Goal: Task Accomplishment & Management: Manage account settings

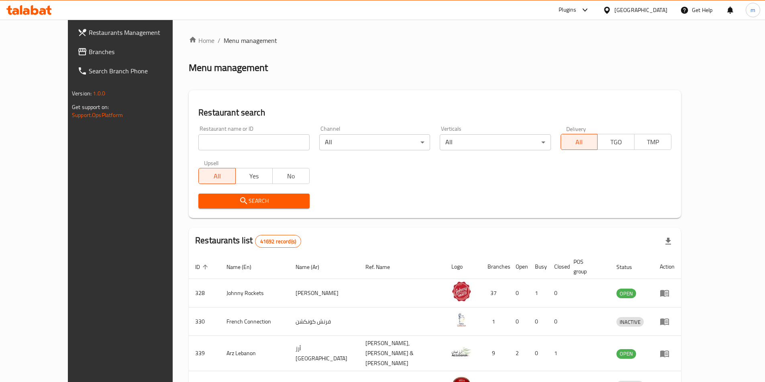
click at [659, 8] on div "[GEOGRAPHIC_DATA]" at bounding box center [640, 10] width 53 height 9
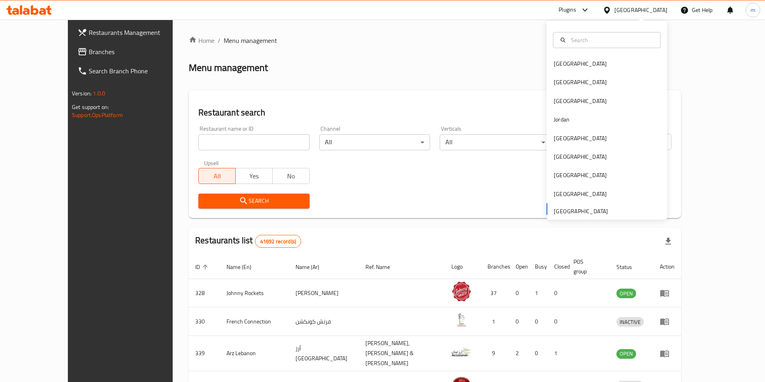
click at [659, 8] on div "[GEOGRAPHIC_DATA]" at bounding box center [640, 10] width 53 height 9
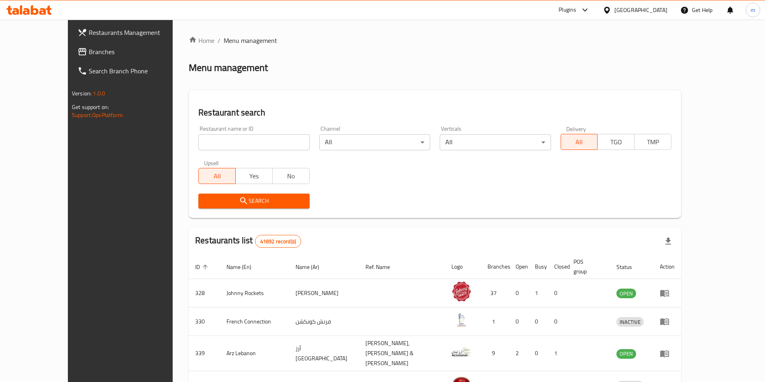
click at [227, 138] on input "search" at bounding box center [253, 142] width 111 height 16
paste input "779032"
type input "779032"
click at [89, 49] on span "Branches" at bounding box center [139, 52] width 100 height 10
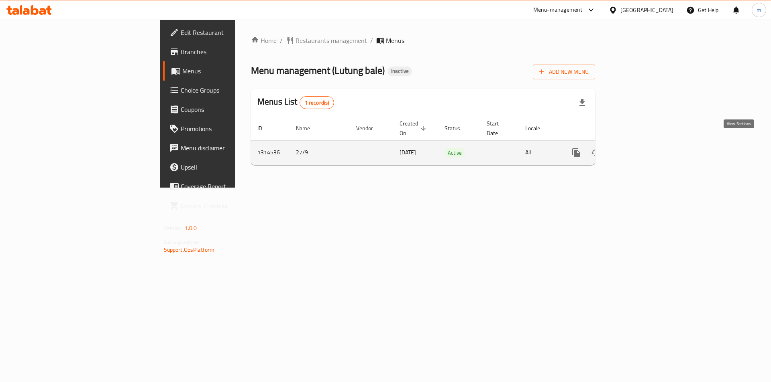
click at [643, 143] on link "enhanced table" at bounding box center [633, 152] width 19 height 19
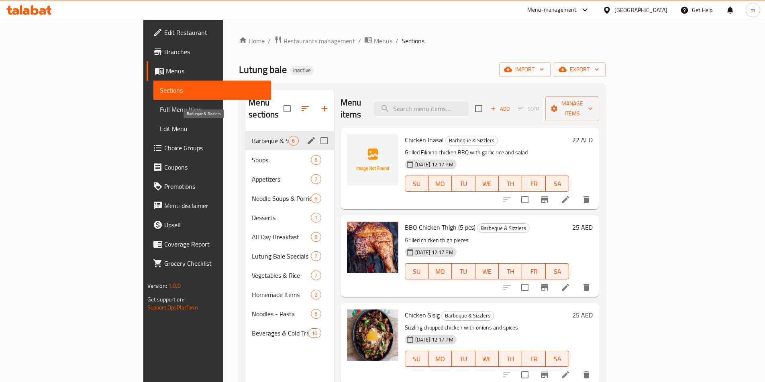
click at [252, 136] on span "Barbeque & Sizzlers" at bounding box center [270, 141] width 37 height 10
click at [252, 155] on span "Soups" at bounding box center [270, 160] width 37 height 10
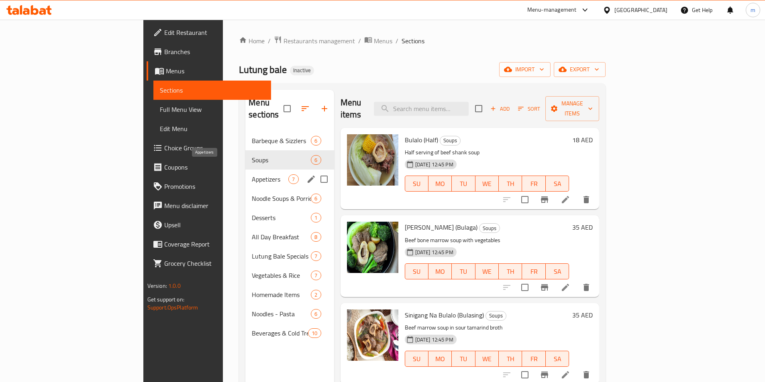
click at [252, 175] on span "Appetizers" at bounding box center [270, 180] width 37 height 10
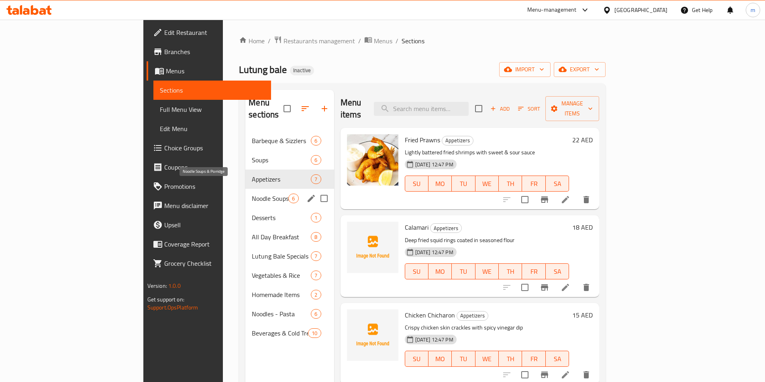
click at [252, 194] on span "Noodle Soups & Porridge" at bounding box center [270, 199] width 37 height 10
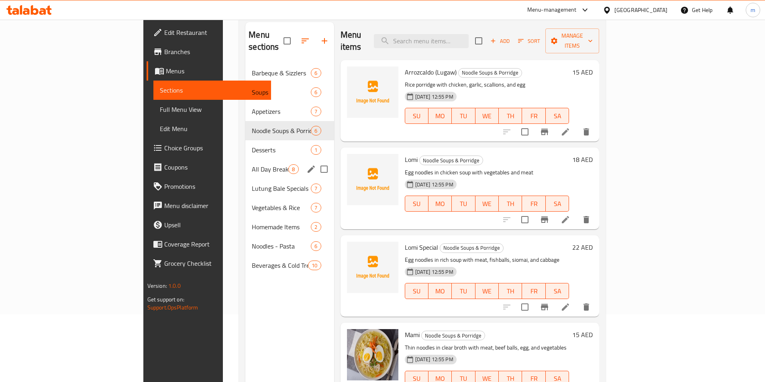
scroll to position [112, 0]
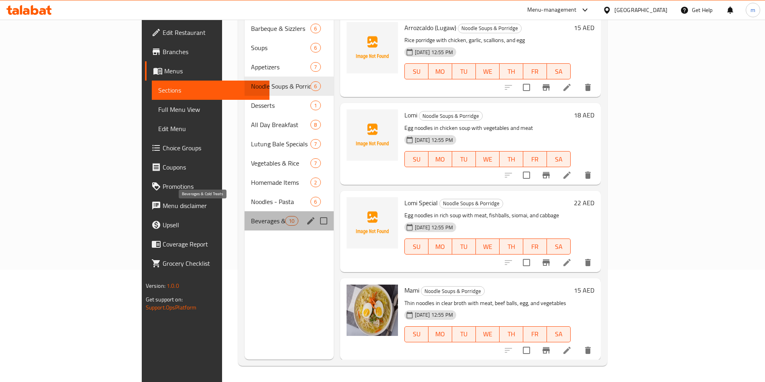
click at [251, 216] on span "Beverages & Cold Treats" at bounding box center [268, 221] width 34 height 10
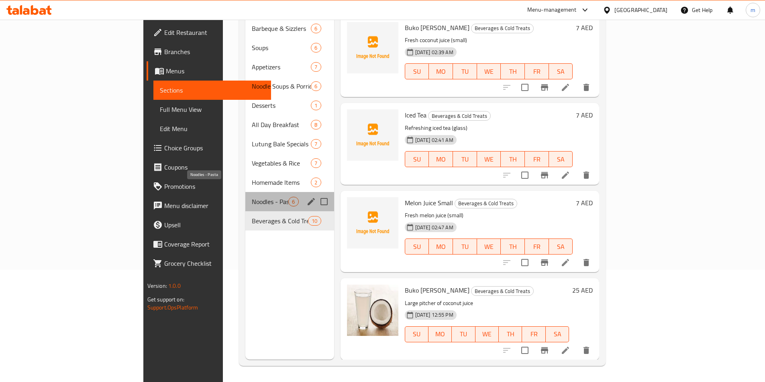
click at [252, 197] on span "Noodles - Pasta" at bounding box center [270, 202] width 37 height 10
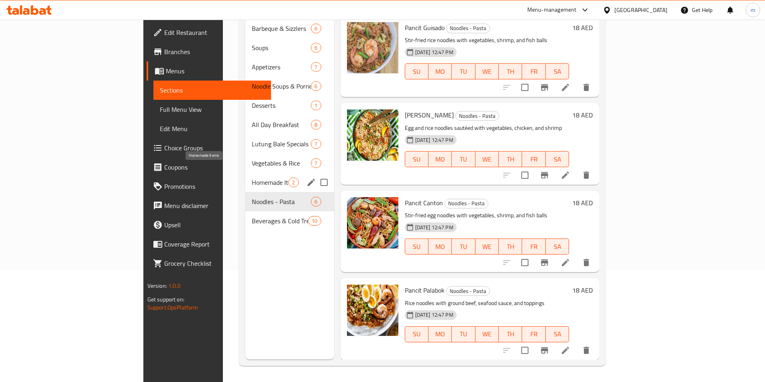
click at [252, 178] on span "Homemade Items" at bounding box center [270, 183] width 37 height 10
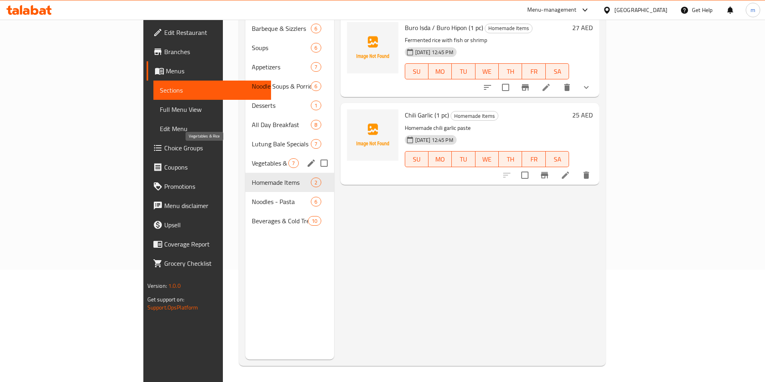
click at [252, 159] on span "Vegetables & Rice" at bounding box center [270, 164] width 37 height 10
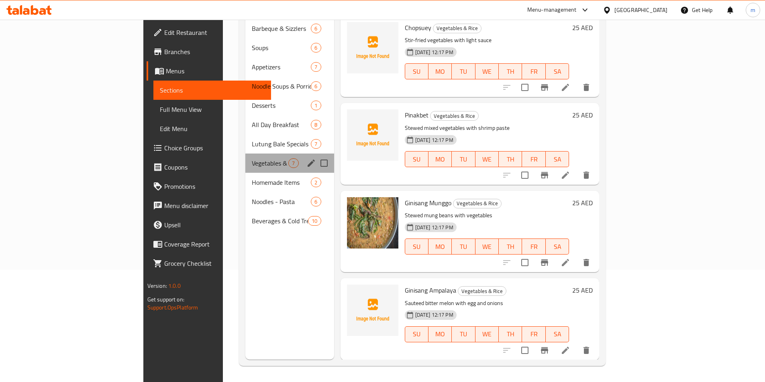
click at [245, 154] on div "Vegetables & Rice 7" at bounding box center [289, 163] width 88 height 19
click at [252, 139] on span "Lutung Bale Specials" at bounding box center [270, 144] width 37 height 10
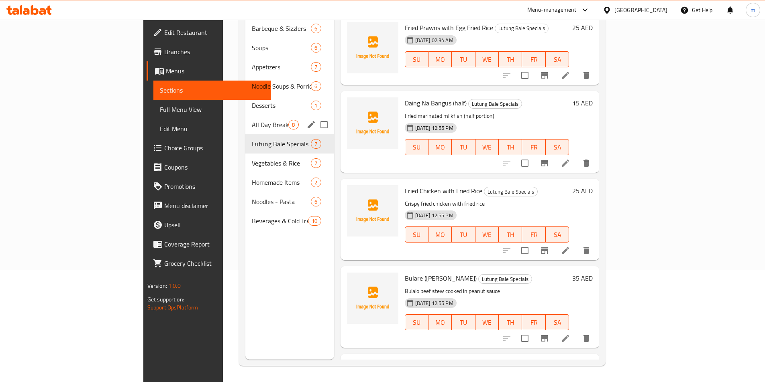
click at [245, 118] on div "All Day Breakfast 8" at bounding box center [289, 124] width 88 height 19
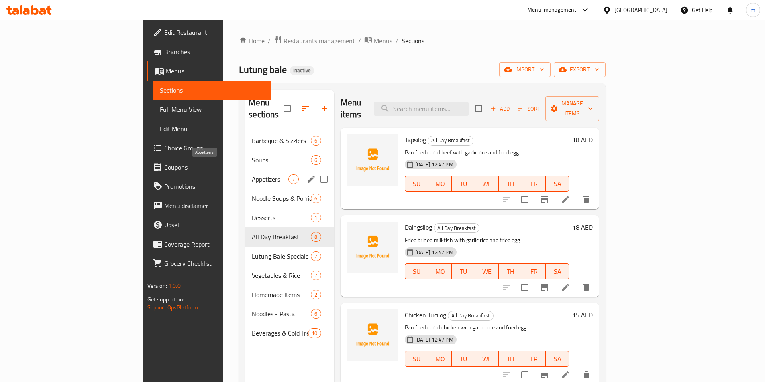
click at [252, 175] on span "Appetizers" at bounding box center [270, 180] width 37 height 10
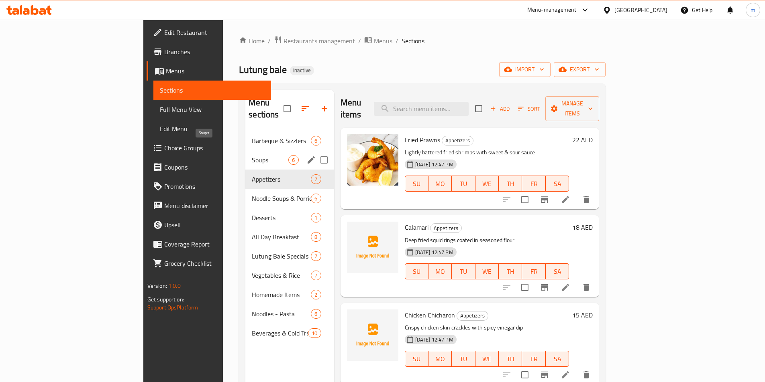
click at [252, 155] on span "Soups" at bounding box center [270, 160] width 37 height 10
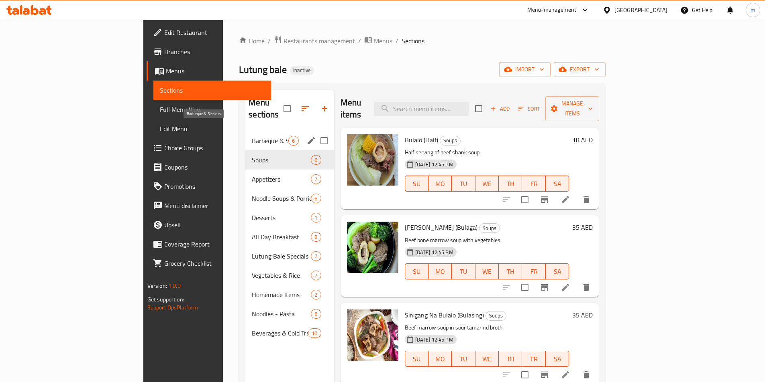
click at [252, 136] on span "Barbeque & Sizzlers" at bounding box center [270, 141] width 37 height 10
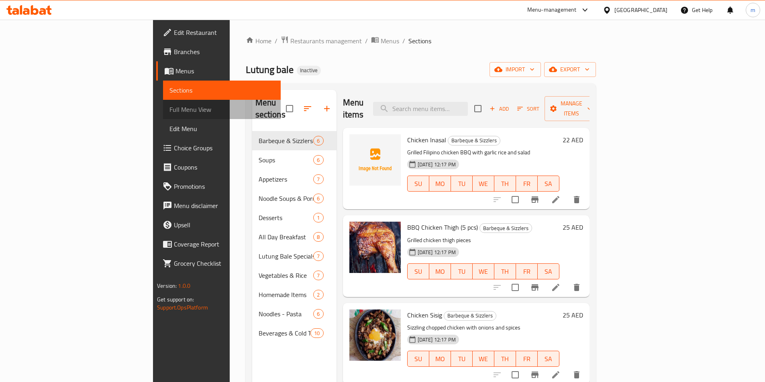
click at [163, 116] on link "Full Menu View" at bounding box center [222, 109] width 118 height 19
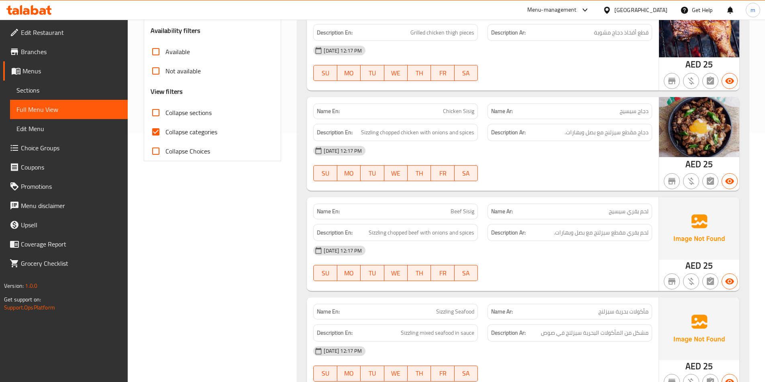
scroll to position [201, 0]
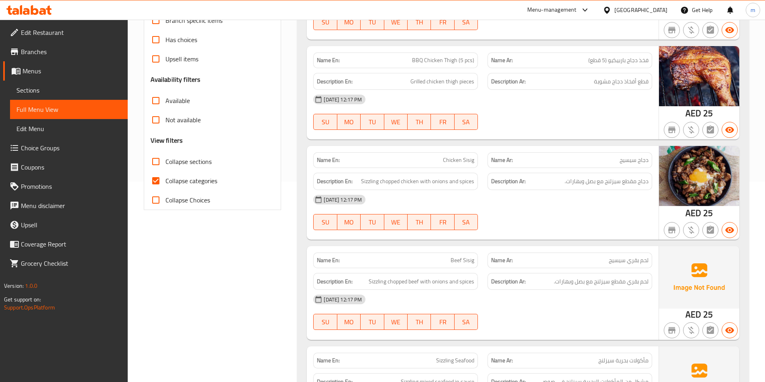
click at [201, 187] on label "Collapse categories" at bounding box center [181, 180] width 71 height 19
click at [165, 187] on input "Collapse categories" at bounding box center [155, 180] width 19 height 19
checkbox input "false"
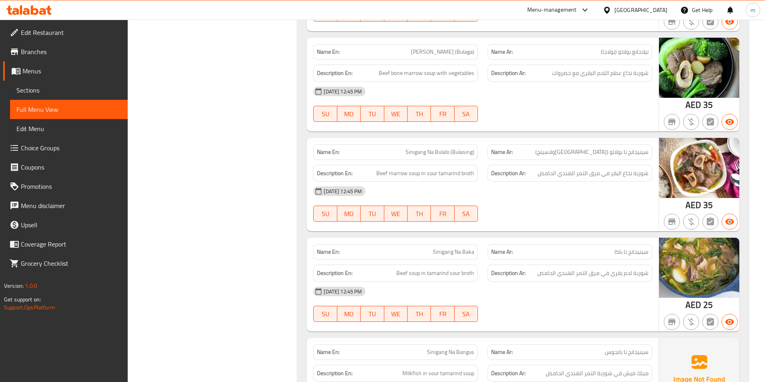
scroll to position [803, 0]
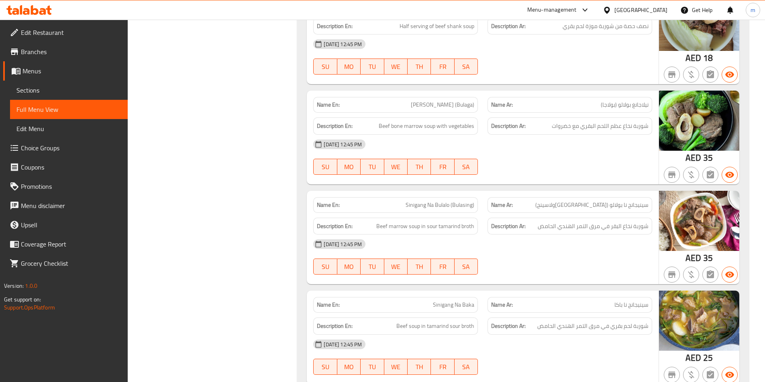
click at [57, 94] on span "Sections" at bounding box center [68, 90] width 105 height 10
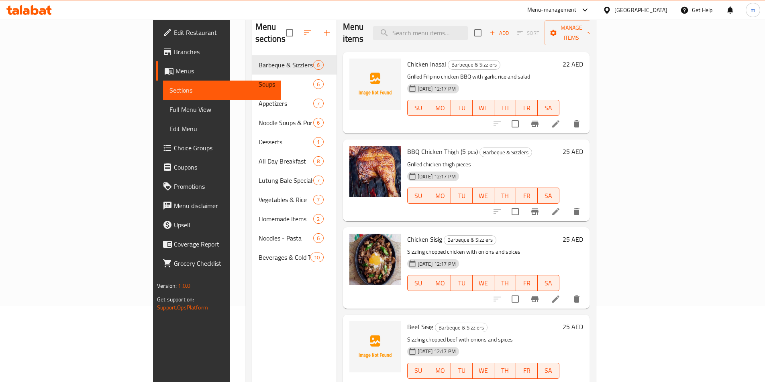
scroll to position [32, 0]
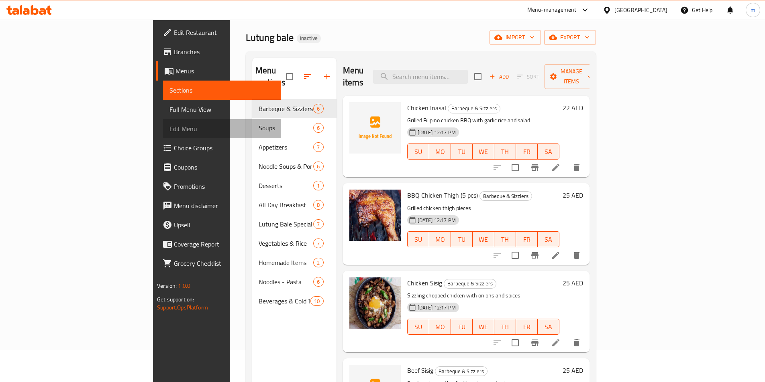
click at [169, 130] on span "Edit Menu" at bounding box center [221, 129] width 105 height 10
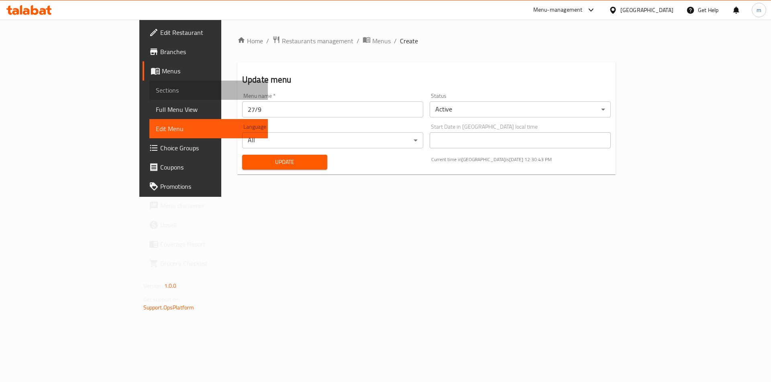
click at [156, 91] on span "Sections" at bounding box center [209, 90] width 106 height 10
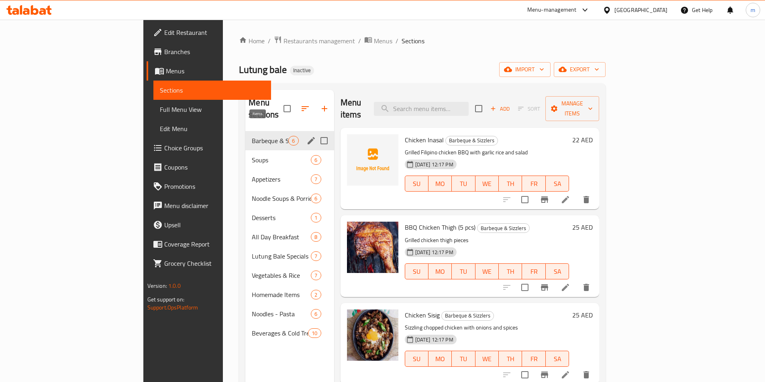
click at [289, 137] on span "6" at bounding box center [293, 141] width 9 height 8
click at [306, 136] on icon "edit" at bounding box center [311, 141] width 10 height 10
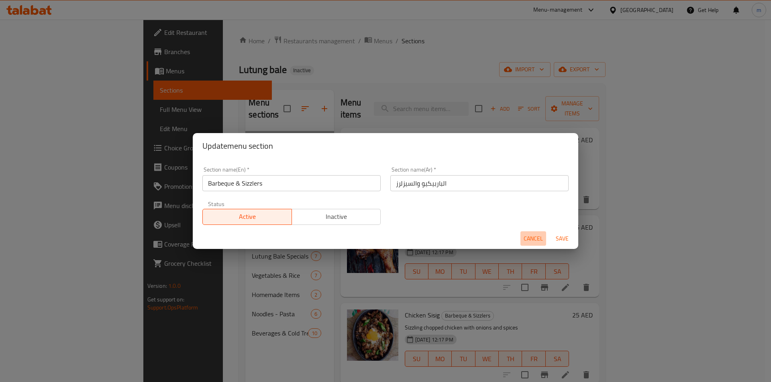
click at [527, 238] on span "Cancel" at bounding box center [532, 239] width 19 height 10
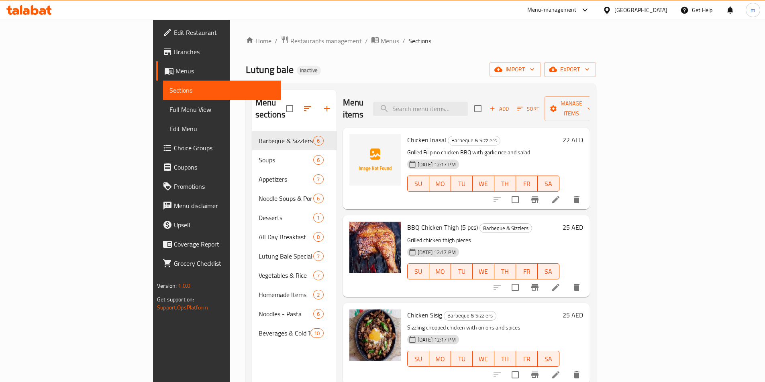
click at [169, 130] on span "Edit Menu" at bounding box center [221, 129] width 105 height 10
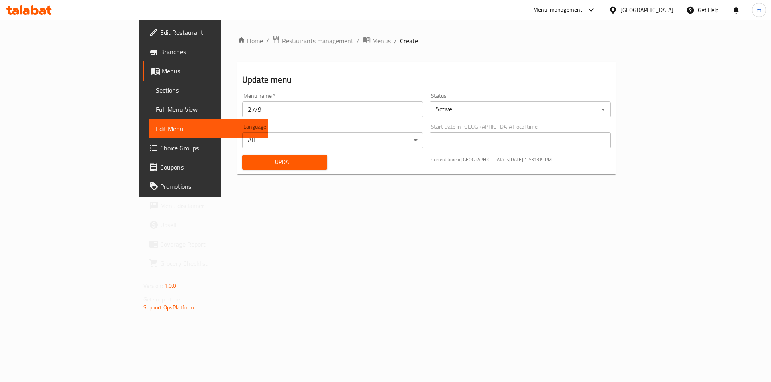
click at [156, 107] on span "Full Menu View" at bounding box center [209, 110] width 106 height 10
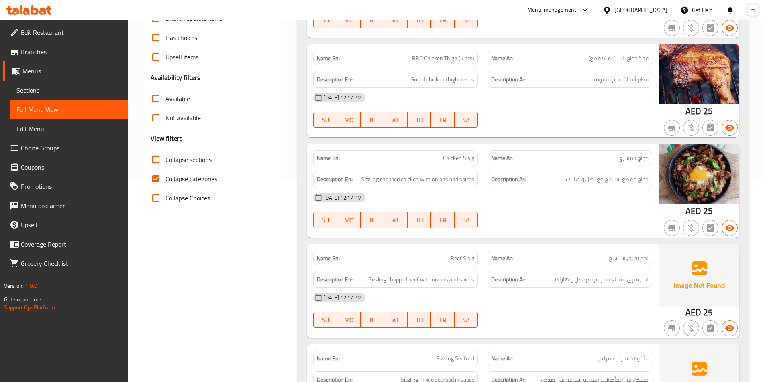
scroll to position [201, 0]
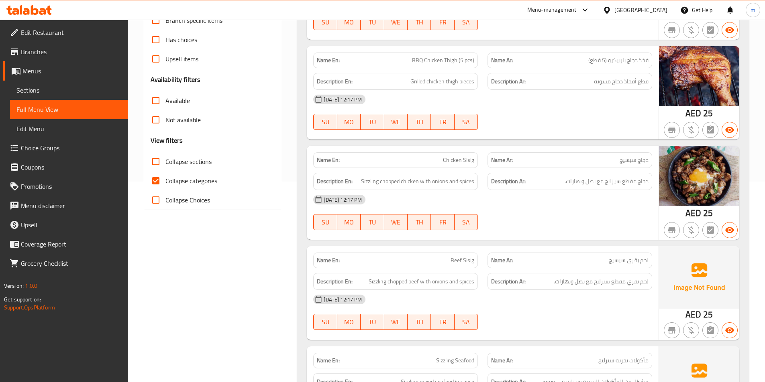
click at [155, 182] on input "Collapse categories" at bounding box center [155, 180] width 19 height 19
checkbox input "false"
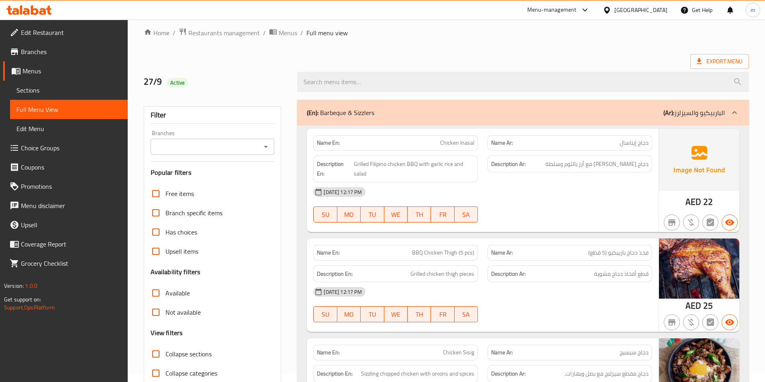
scroll to position [0, 0]
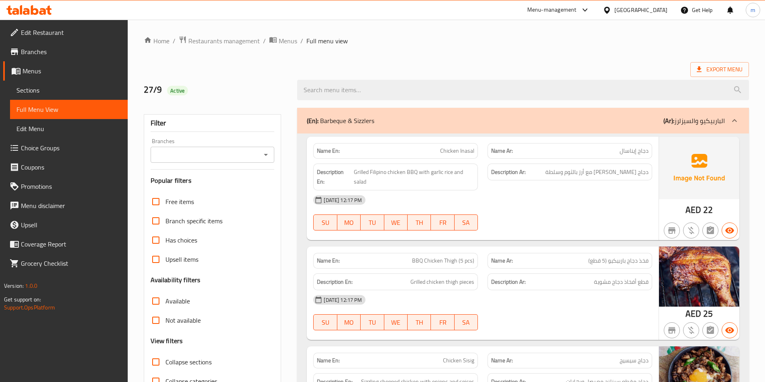
click at [56, 131] on span "Edit Menu" at bounding box center [68, 129] width 105 height 10
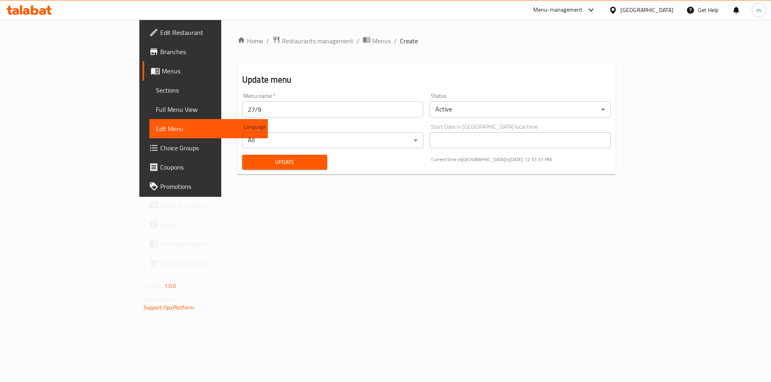
click at [156, 110] on span "Full Menu View" at bounding box center [209, 110] width 106 height 10
click at [156, 93] on span "Sections" at bounding box center [209, 90] width 106 height 10
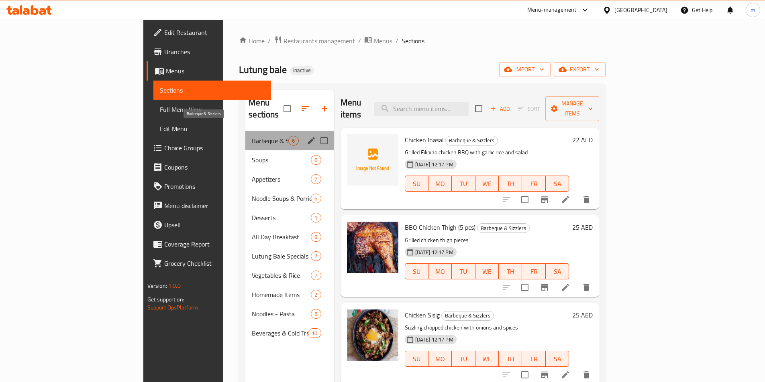
click at [252, 136] on span "Barbeque & Sizzlers" at bounding box center [270, 141] width 37 height 10
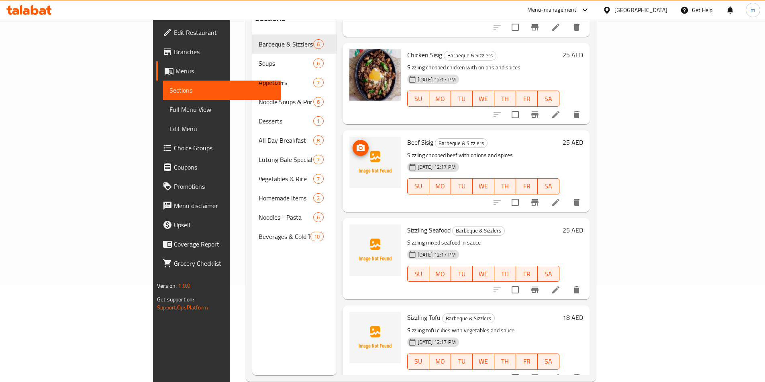
scroll to position [112, 0]
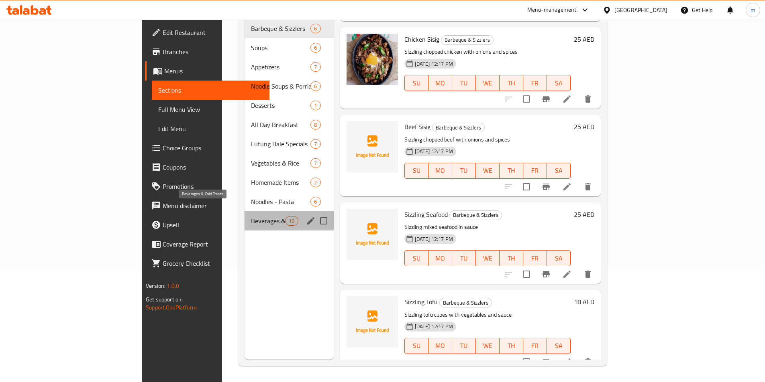
click at [251, 216] on span "Beverages & Cold Treats" at bounding box center [268, 221] width 34 height 10
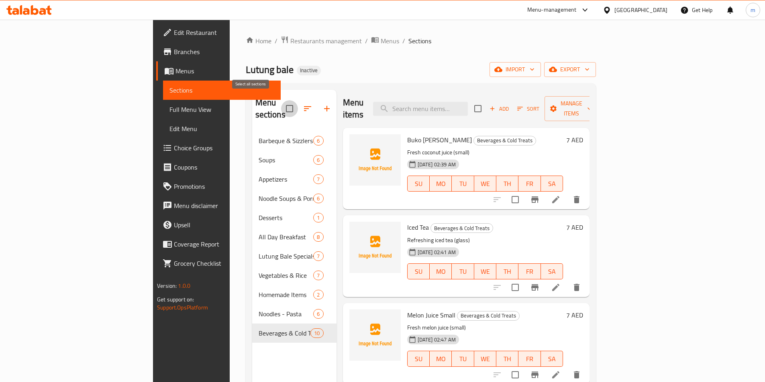
click at [281, 103] on input "checkbox" at bounding box center [289, 108] width 17 height 17
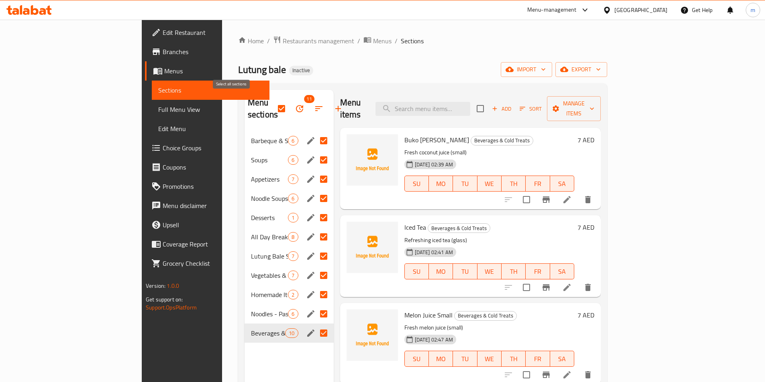
click at [273, 106] on input "checkbox" at bounding box center [281, 108] width 17 height 17
checkbox input "false"
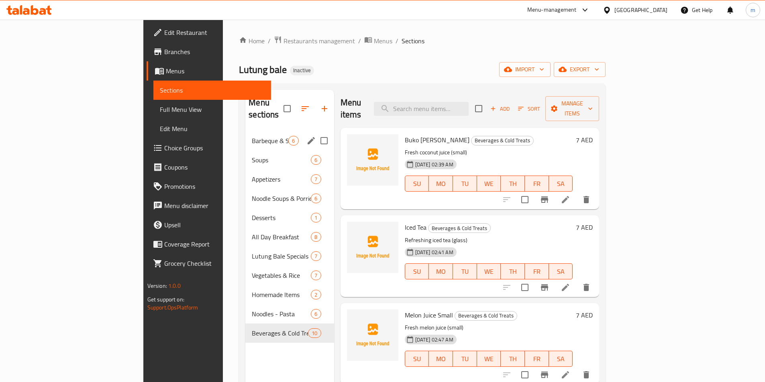
click at [252, 136] on span "Barbeque & Sizzlers" at bounding box center [270, 141] width 37 height 10
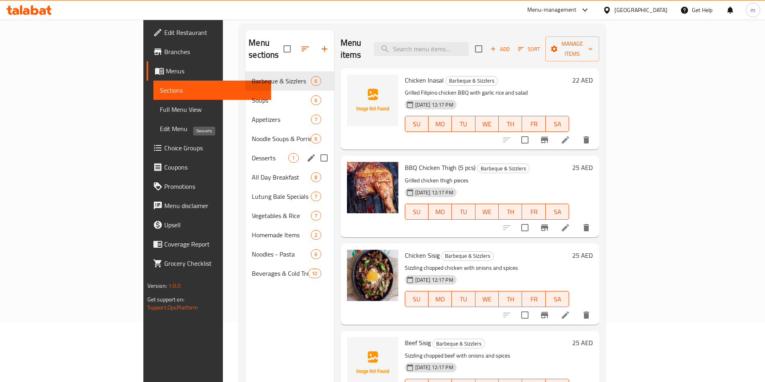
scroll to position [32, 0]
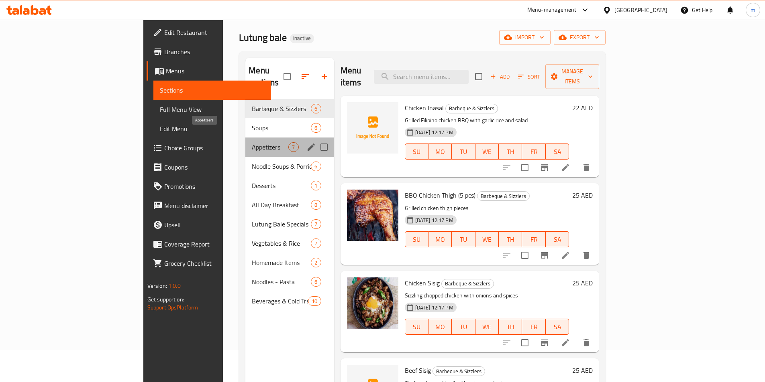
click at [252, 142] on span "Appetizers" at bounding box center [270, 147] width 37 height 10
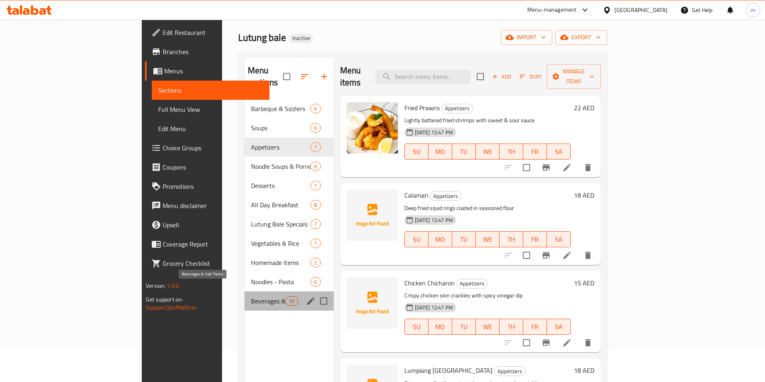
click at [251, 297] on span "Beverages & Cold Treats" at bounding box center [268, 302] width 34 height 10
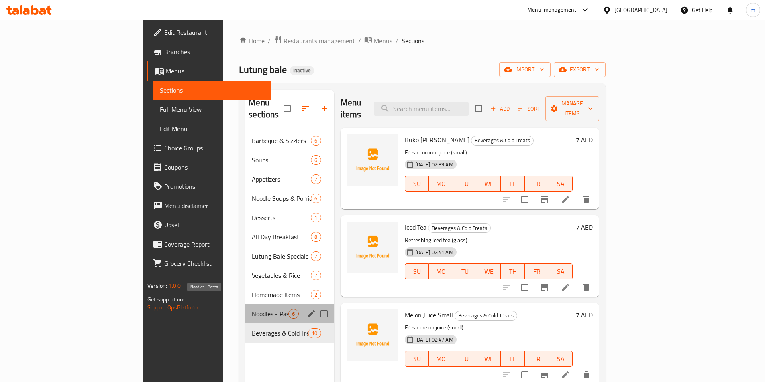
click at [252, 309] on span "Noodles - Pasta" at bounding box center [270, 314] width 37 height 10
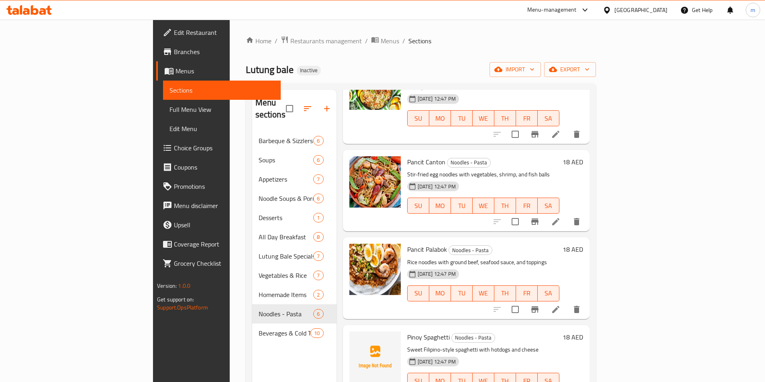
scroll to position [164, 0]
click at [169, 113] on span "Full Menu View" at bounding box center [221, 110] width 105 height 10
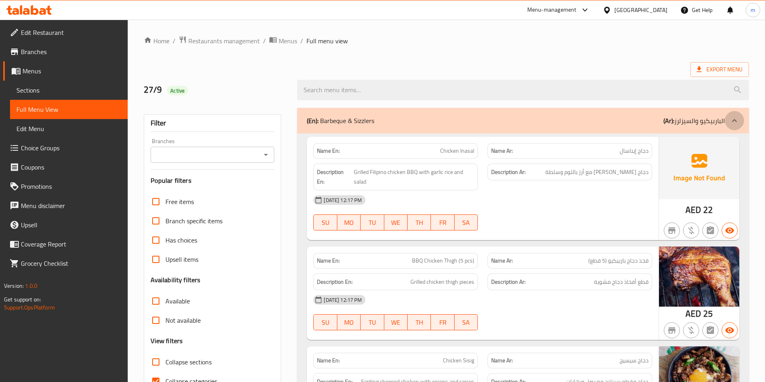
click at [735, 116] on icon at bounding box center [734, 121] width 10 height 10
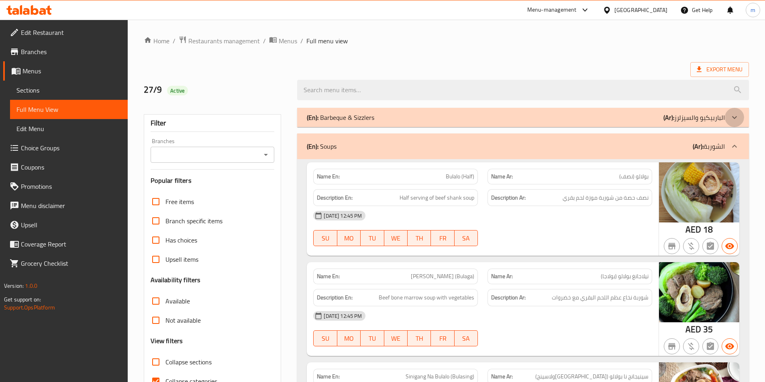
click at [735, 116] on icon at bounding box center [734, 118] width 10 height 10
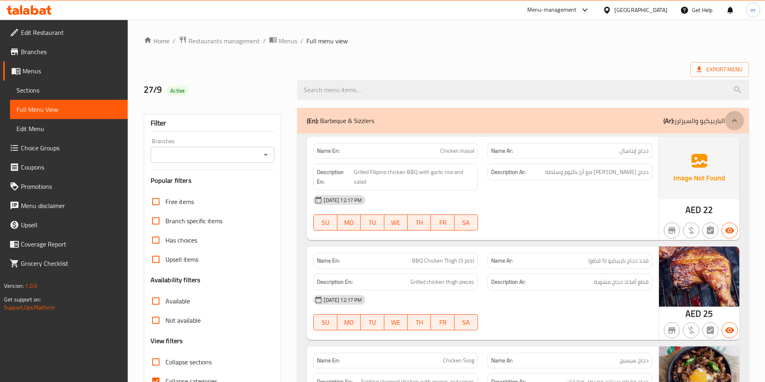
click at [735, 116] on icon at bounding box center [734, 121] width 10 height 10
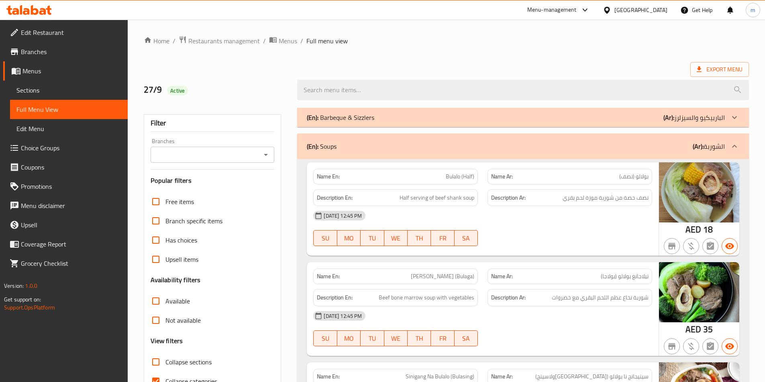
click at [735, 121] on icon at bounding box center [734, 118] width 10 height 10
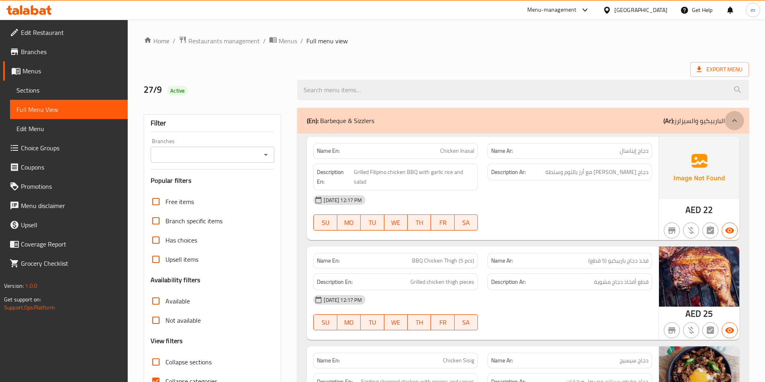
click at [734, 120] on icon at bounding box center [734, 120] width 5 height 3
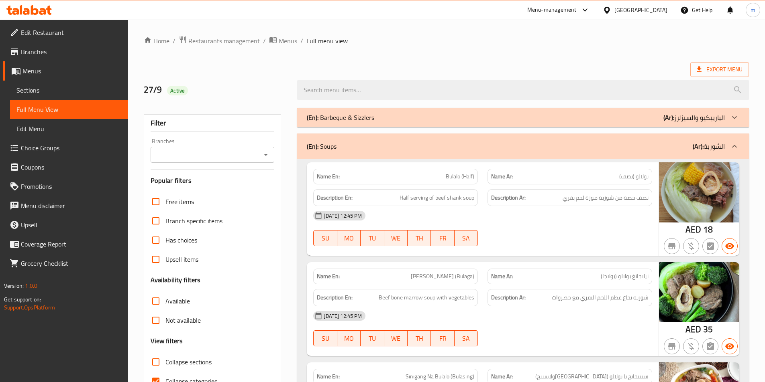
click at [734, 122] on icon at bounding box center [734, 118] width 10 height 10
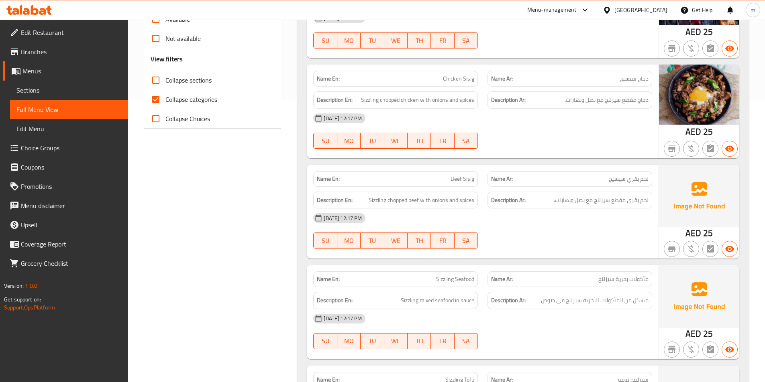
scroll to position [241, 0]
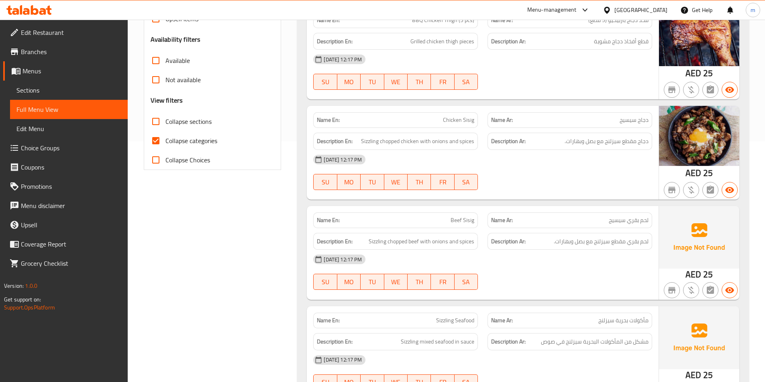
click at [196, 143] on span "Collapse categories" at bounding box center [191, 141] width 52 height 10
click at [165, 143] on input "Collapse categories" at bounding box center [155, 140] width 19 height 19
checkbox input "false"
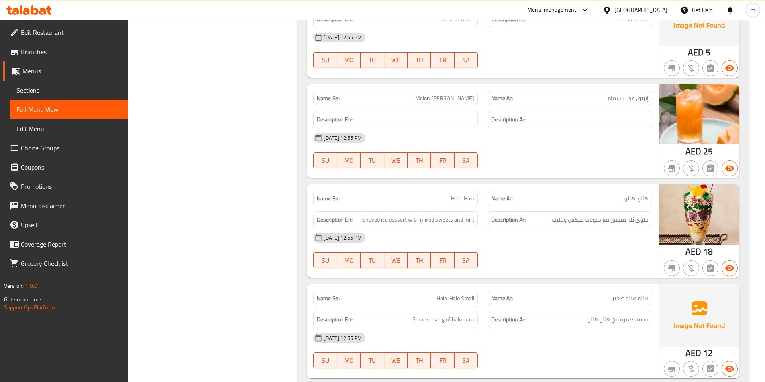
scroll to position [7290, 0]
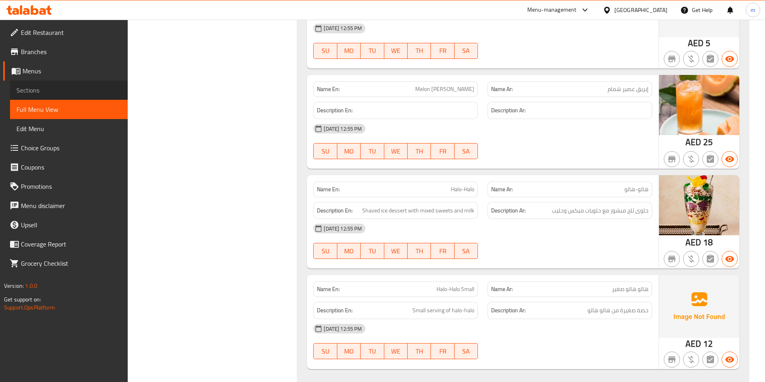
click at [97, 92] on span "Sections" at bounding box center [68, 90] width 105 height 10
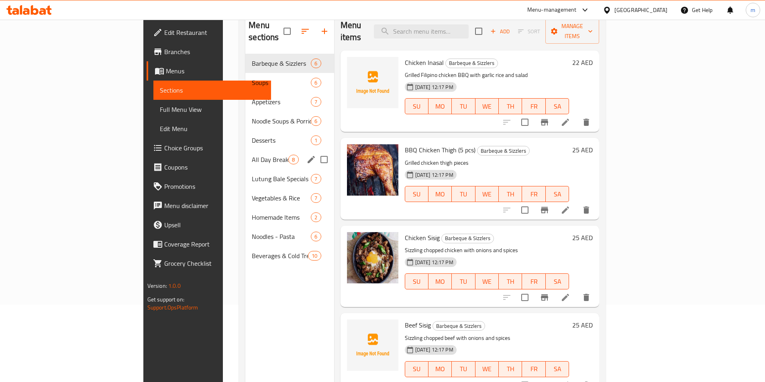
scroll to position [80, 0]
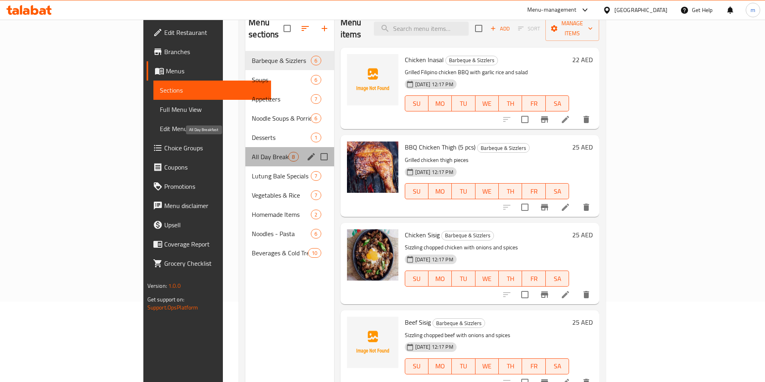
click at [252, 152] on span "All Day Breakfast" at bounding box center [270, 157] width 37 height 10
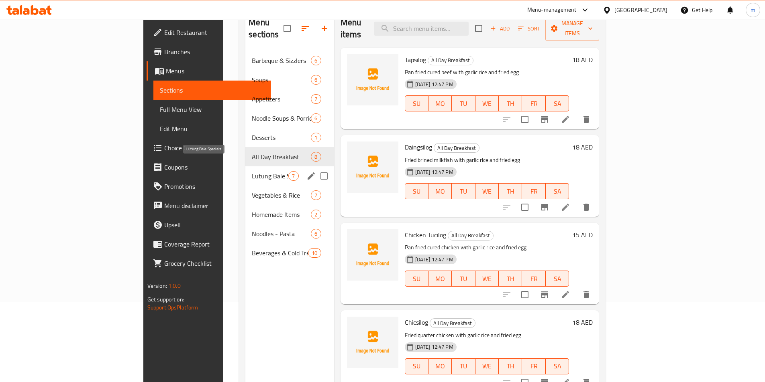
click at [252, 171] on span "Lutung Bale Specials" at bounding box center [270, 176] width 37 height 10
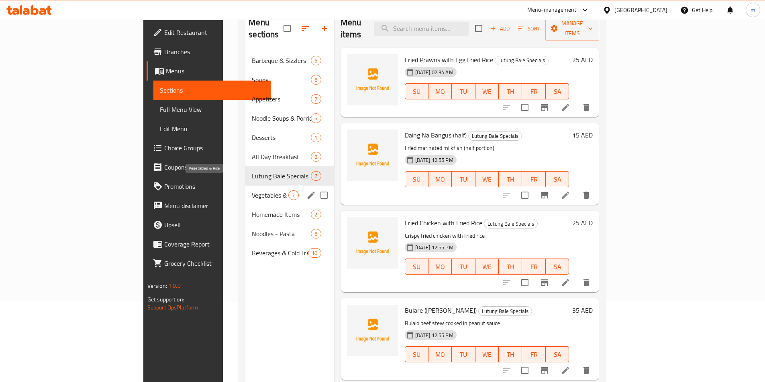
click at [252, 191] on span "Vegetables & Rice" at bounding box center [270, 196] width 37 height 10
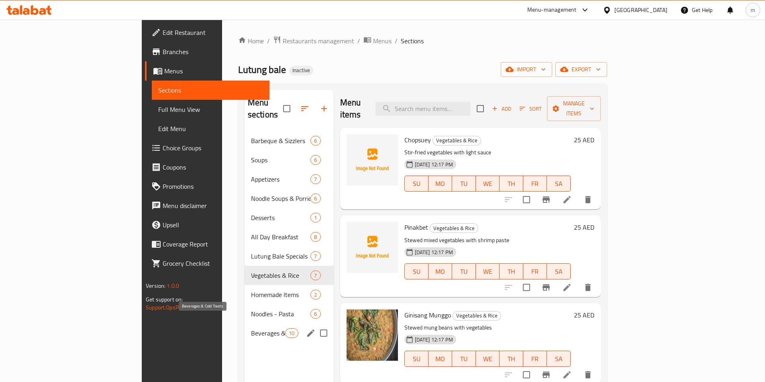
click at [251, 329] on span "Beverages & Cold Treats" at bounding box center [268, 334] width 34 height 10
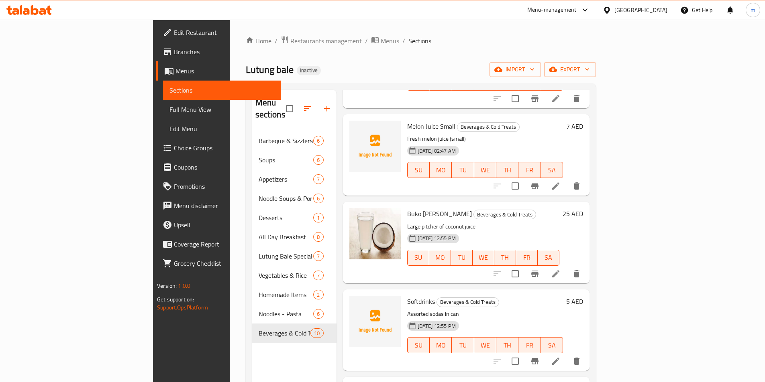
scroll to position [201, 0]
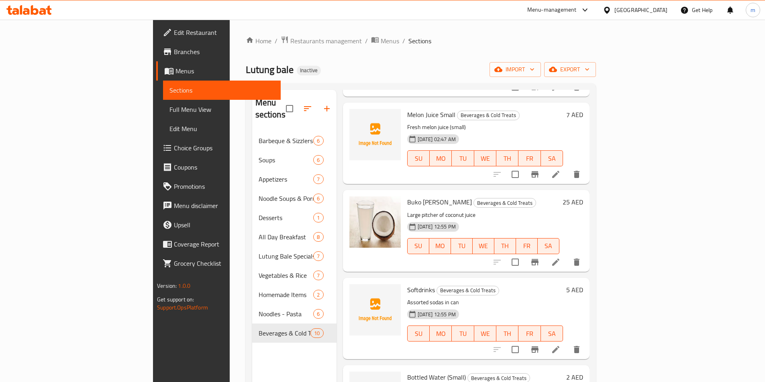
click at [560, 170] on icon at bounding box center [556, 175] width 10 height 10
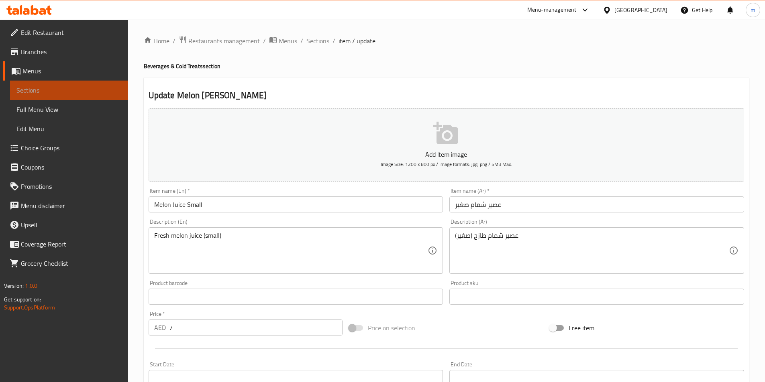
click at [101, 92] on span "Sections" at bounding box center [68, 90] width 105 height 10
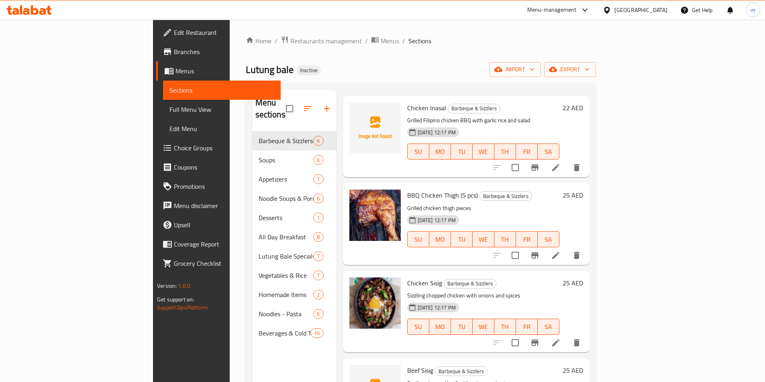
scroll to position [80, 0]
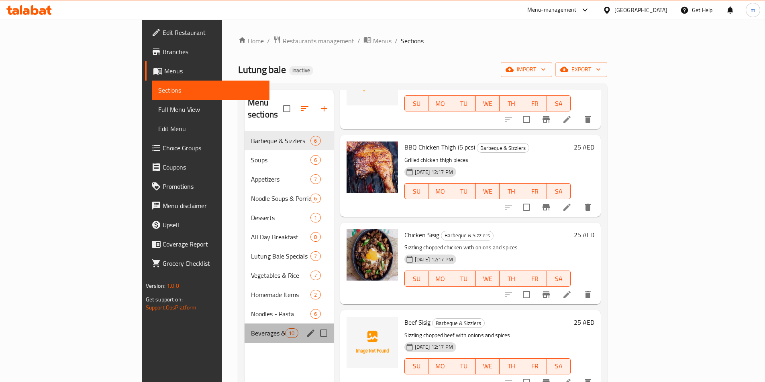
click at [244, 324] on div "Beverages & Cold Treats 10" at bounding box center [288, 333] width 89 height 19
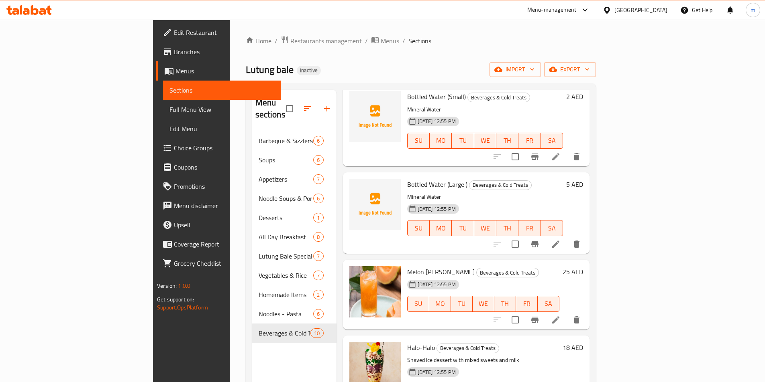
scroll to position [502, 0]
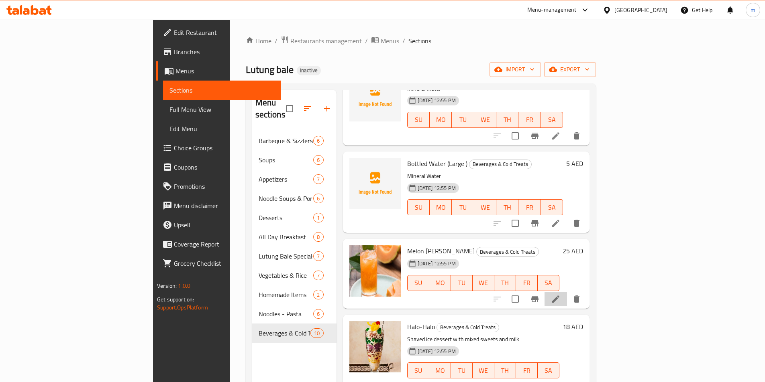
click at [560, 295] on icon at bounding box center [556, 300] width 10 height 10
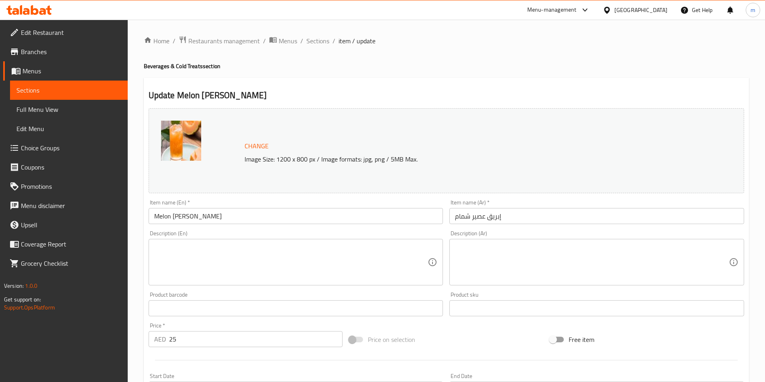
click at [72, 85] on link "Sections" at bounding box center [69, 90] width 118 height 19
